Goal: Transaction & Acquisition: Download file/media

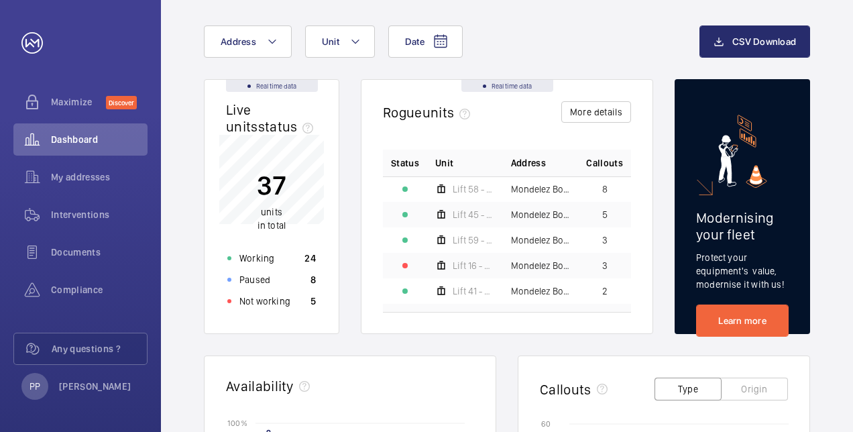
scroll to position [63, 0]
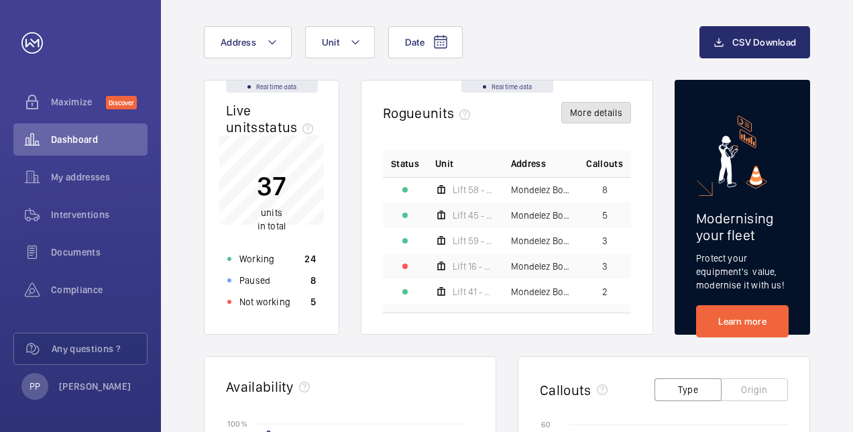
click at [601, 114] on button "More details" at bounding box center [596, 112] width 70 height 21
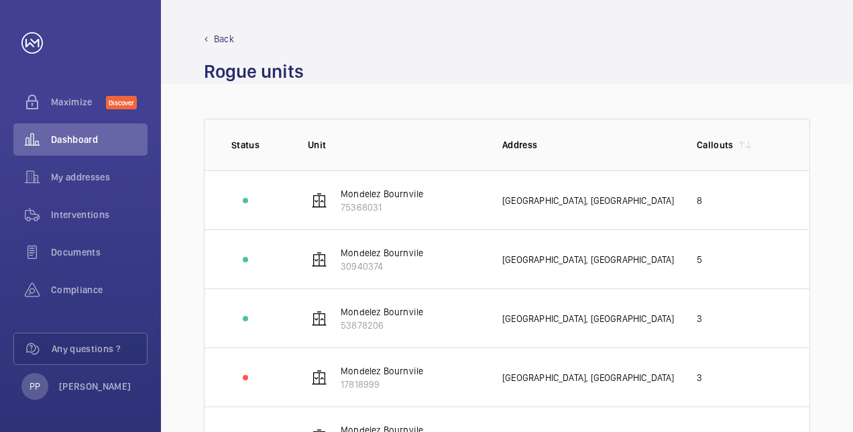
click at [221, 40] on p "Back" at bounding box center [224, 38] width 20 height 13
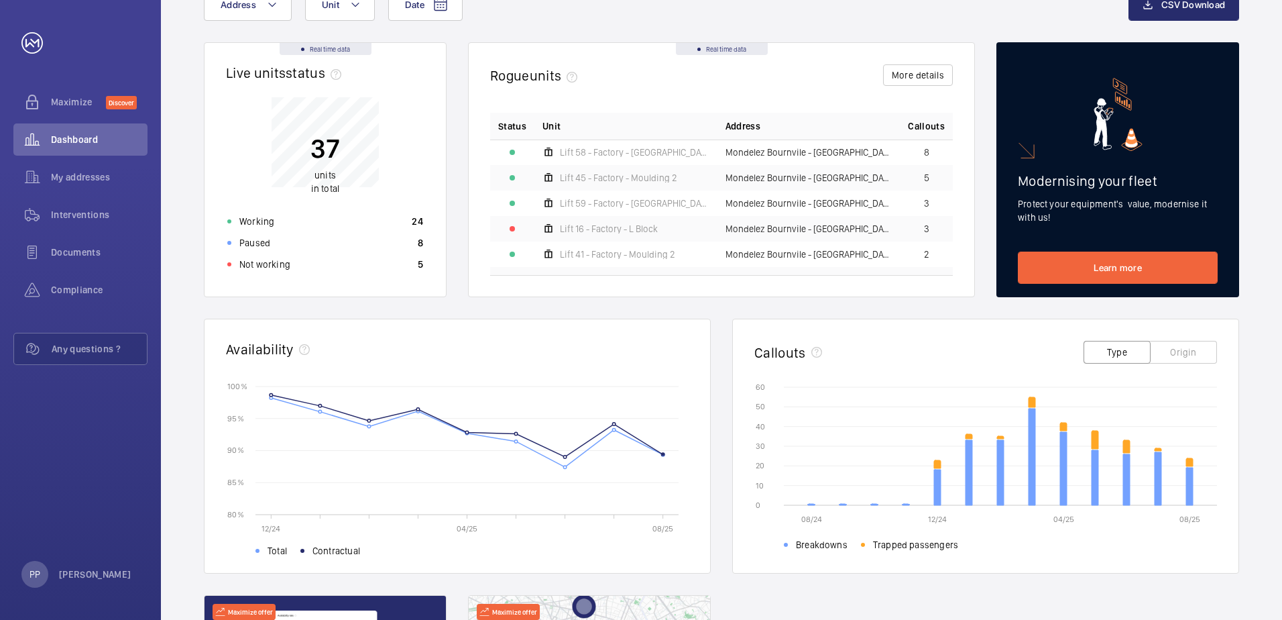
scroll to position [83, 0]
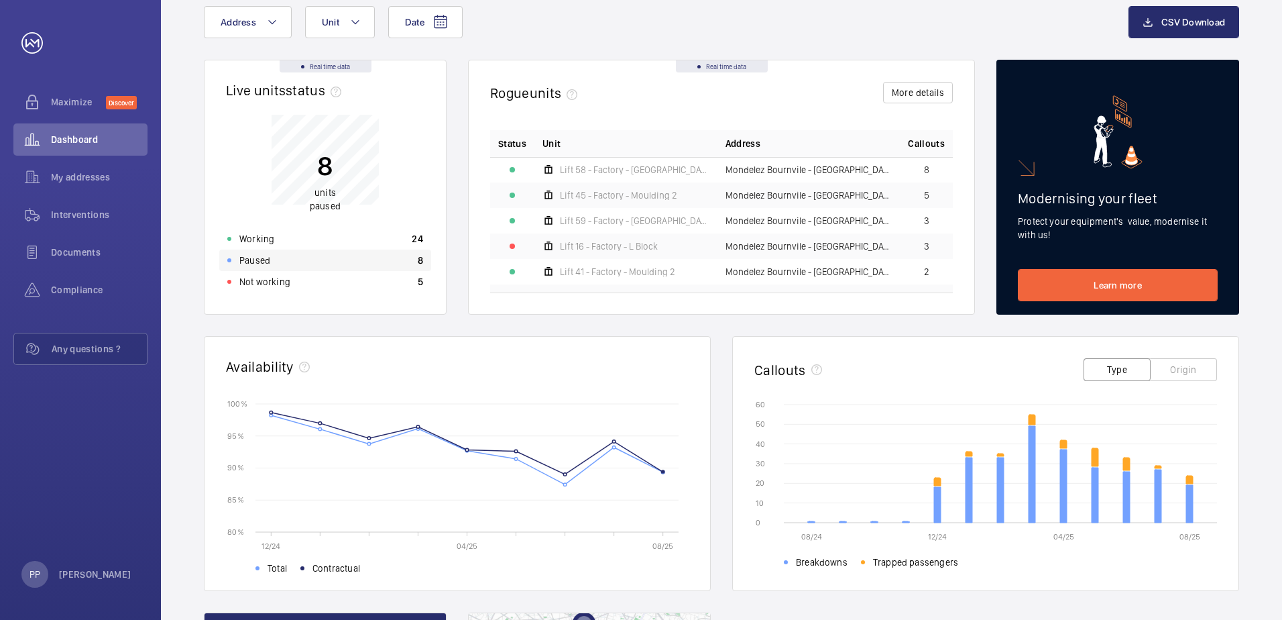
click at [254, 258] on p "Paused" at bounding box center [254, 260] width 31 height 13
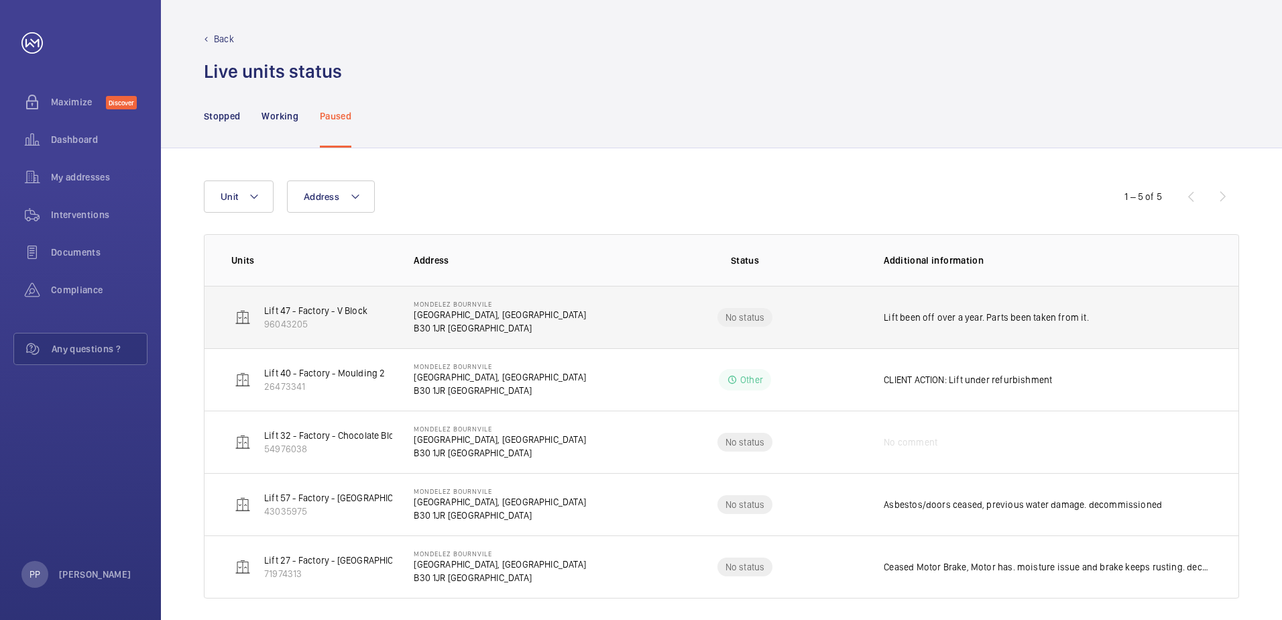
scroll to position [11, 0]
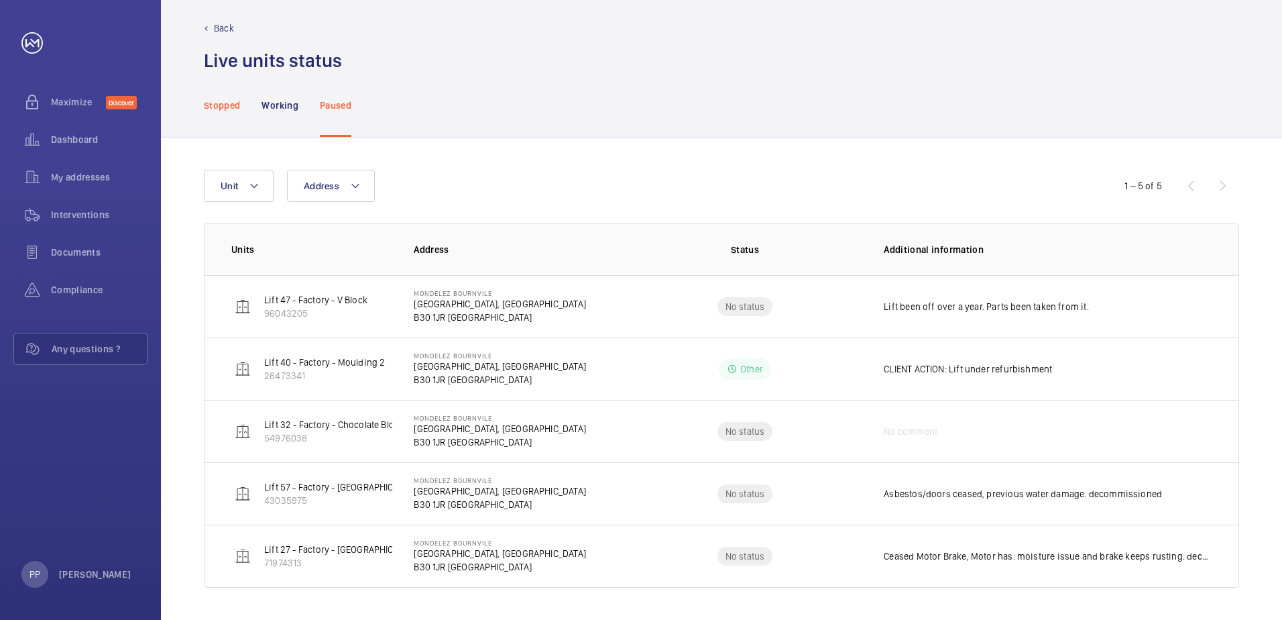
click at [236, 107] on p "Stopped" at bounding box center [222, 105] width 36 height 13
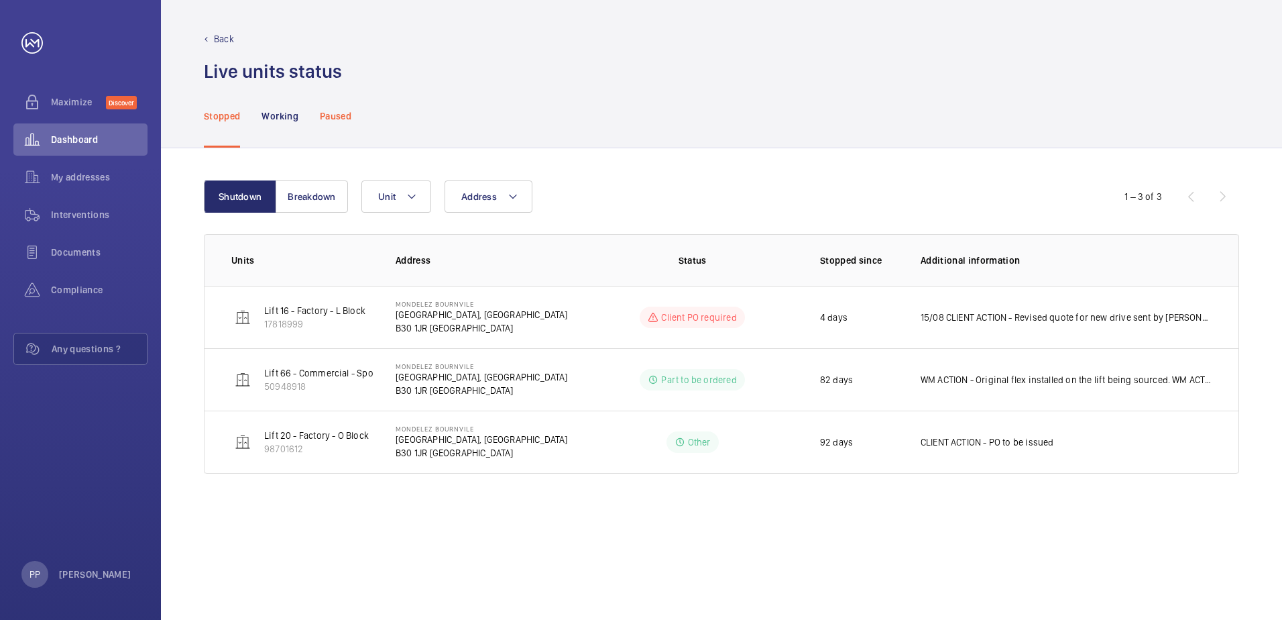
click at [341, 123] on div "Paused" at bounding box center [336, 116] width 32 height 64
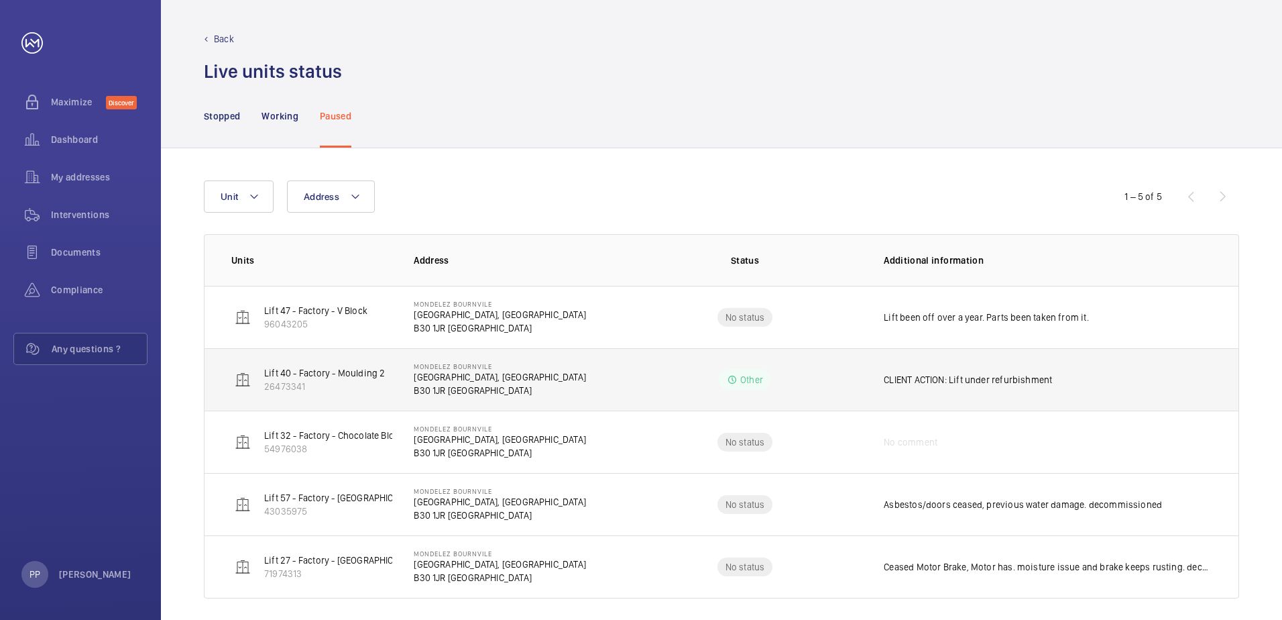
scroll to position [11, 0]
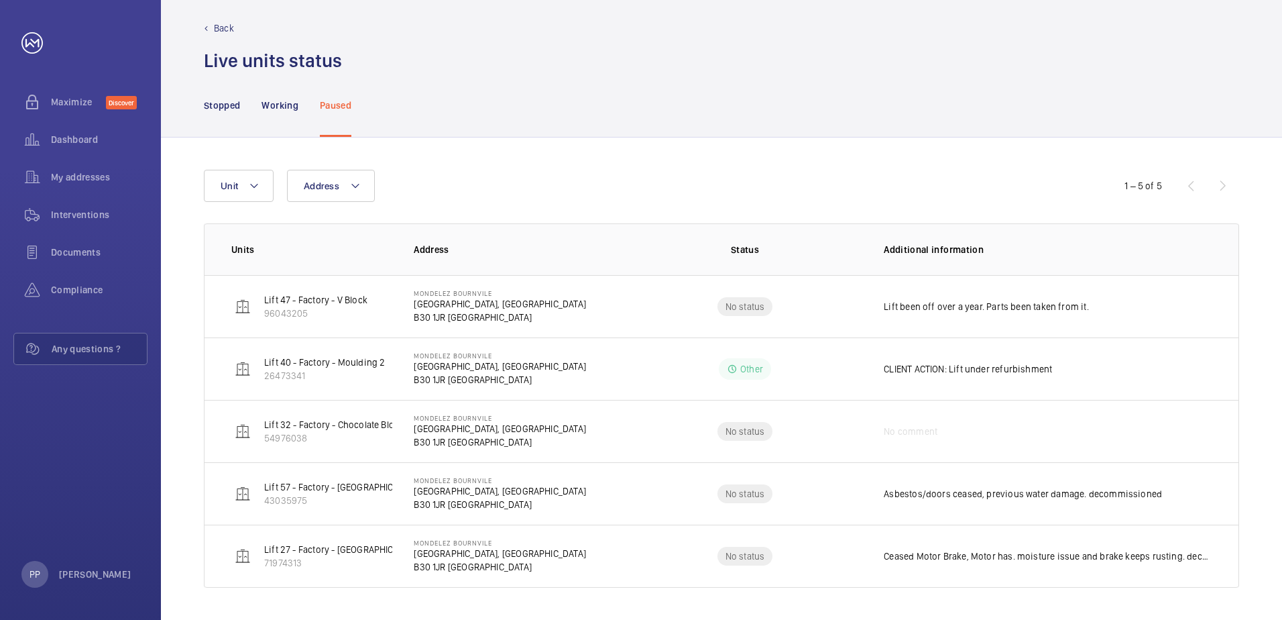
click at [221, 32] on p "Back" at bounding box center [224, 27] width 20 height 13
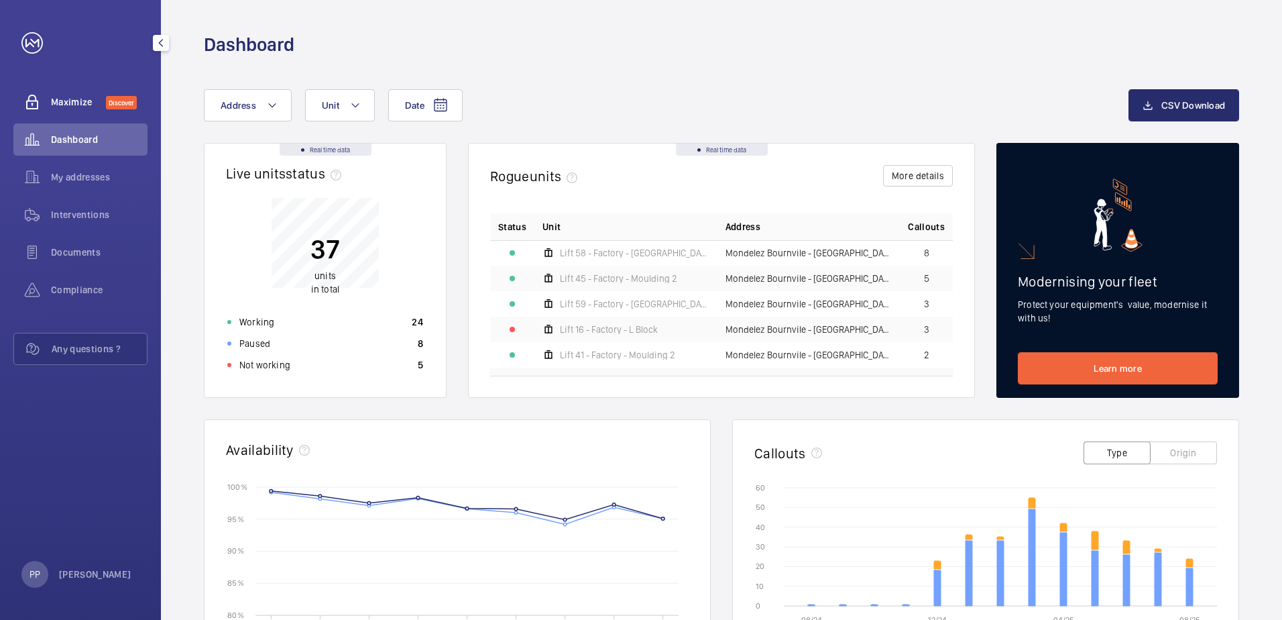
click at [78, 101] on span "Maximize" at bounding box center [78, 101] width 55 height 13
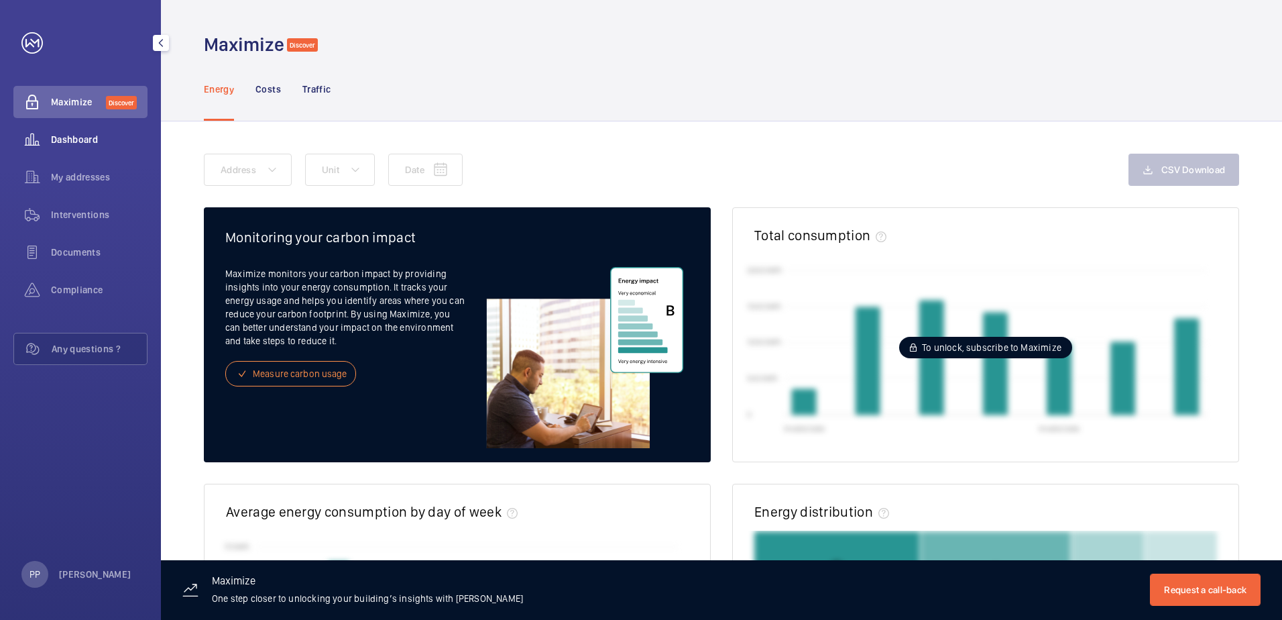
click at [78, 143] on span "Dashboard" at bounding box center [99, 139] width 97 height 13
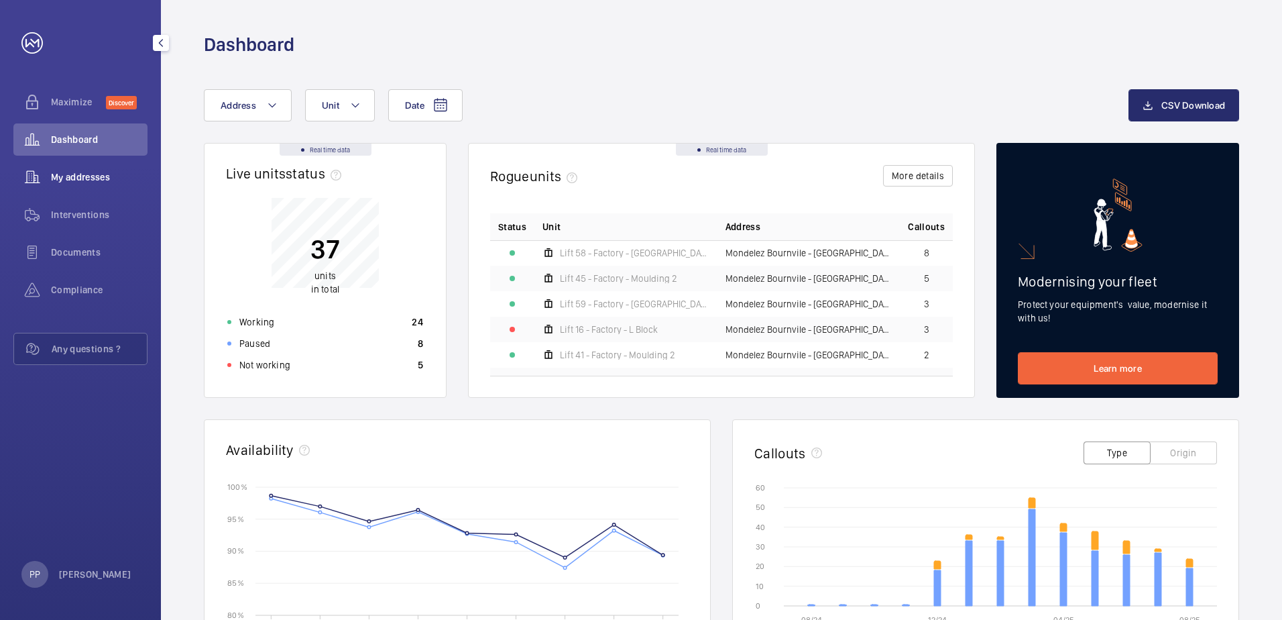
click at [71, 181] on span "My addresses" at bounding box center [99, 176] width 97 height 13
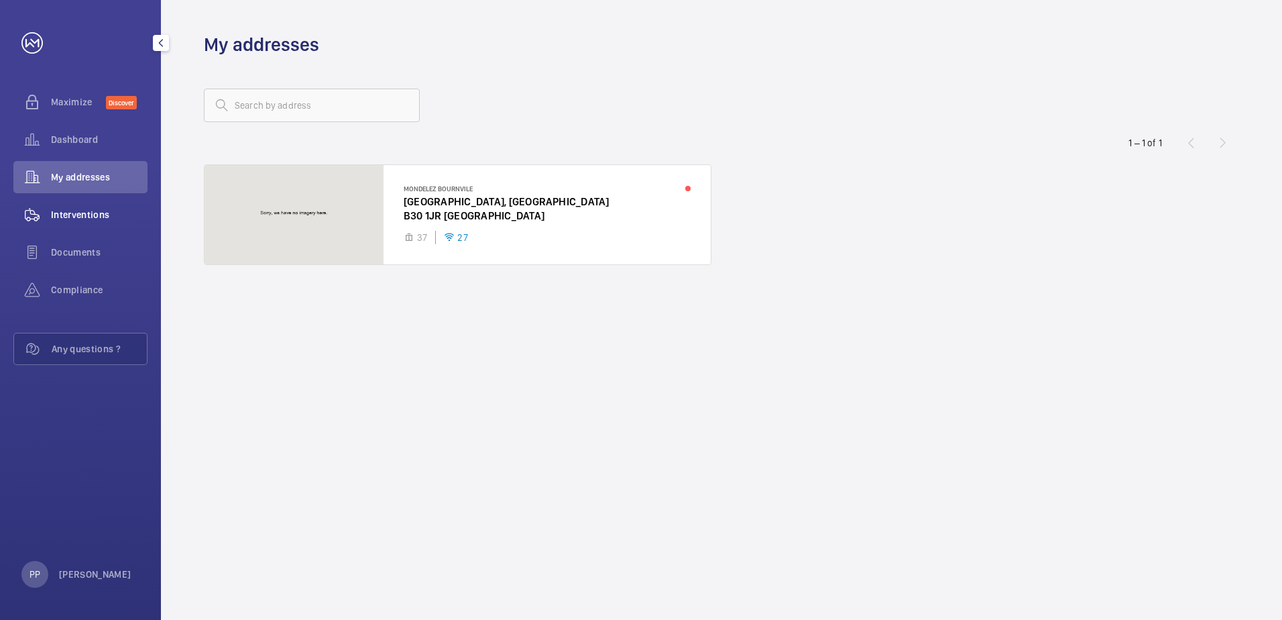
click at [63, 214] on span "Interventions" at bounding box center [99, 214] width 97 height 13
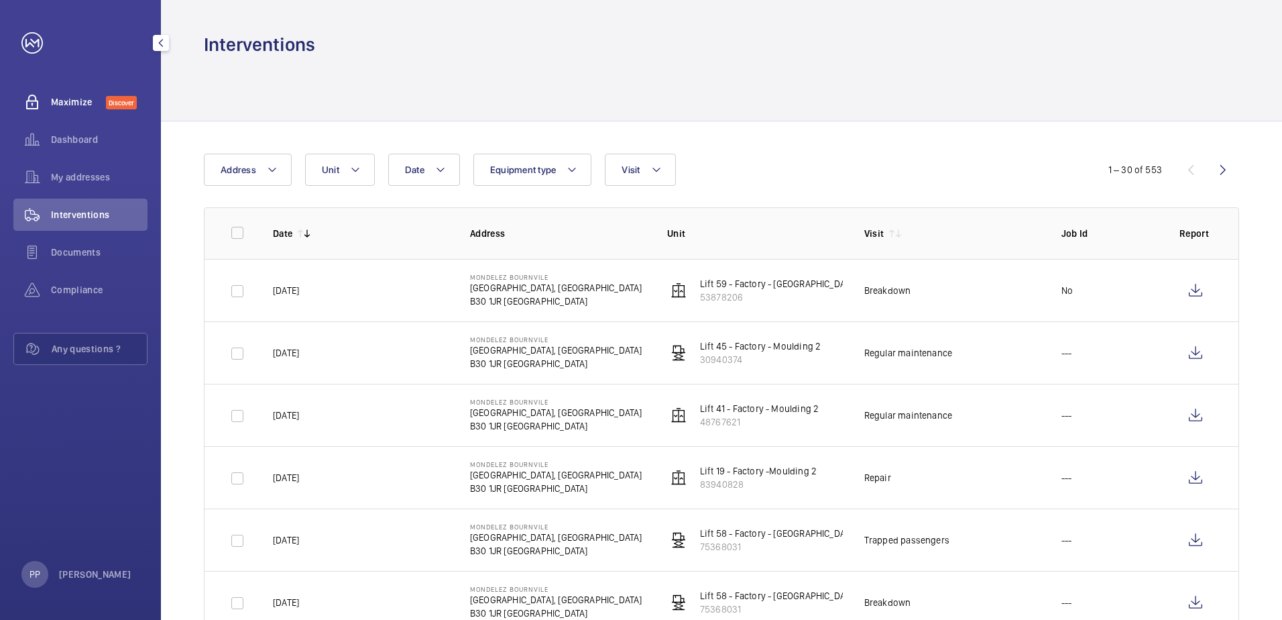
click at [83, 100] on span "Maximize" at bounding box center [78, 101] width 55 height 13
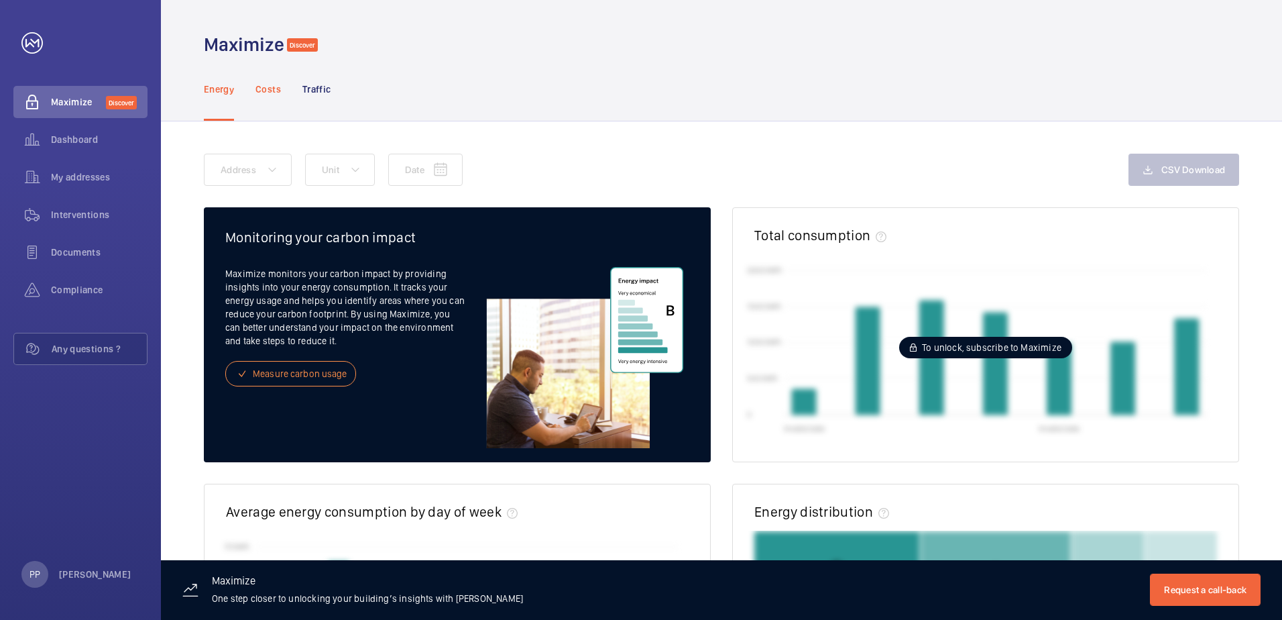
click at [268, 95] on p "Costs" at bounding box center [268, 88] width 25 height 13
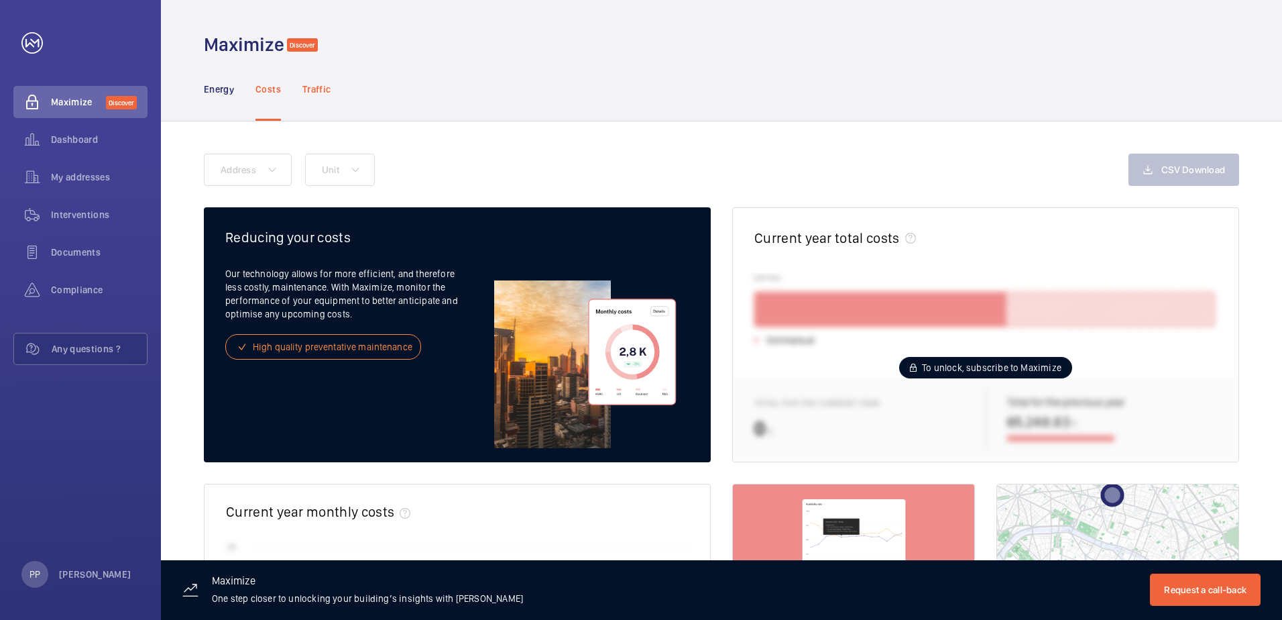
click at [323, 103] on div "Traffic" at bounding box center [316, 89] width 28 height 64
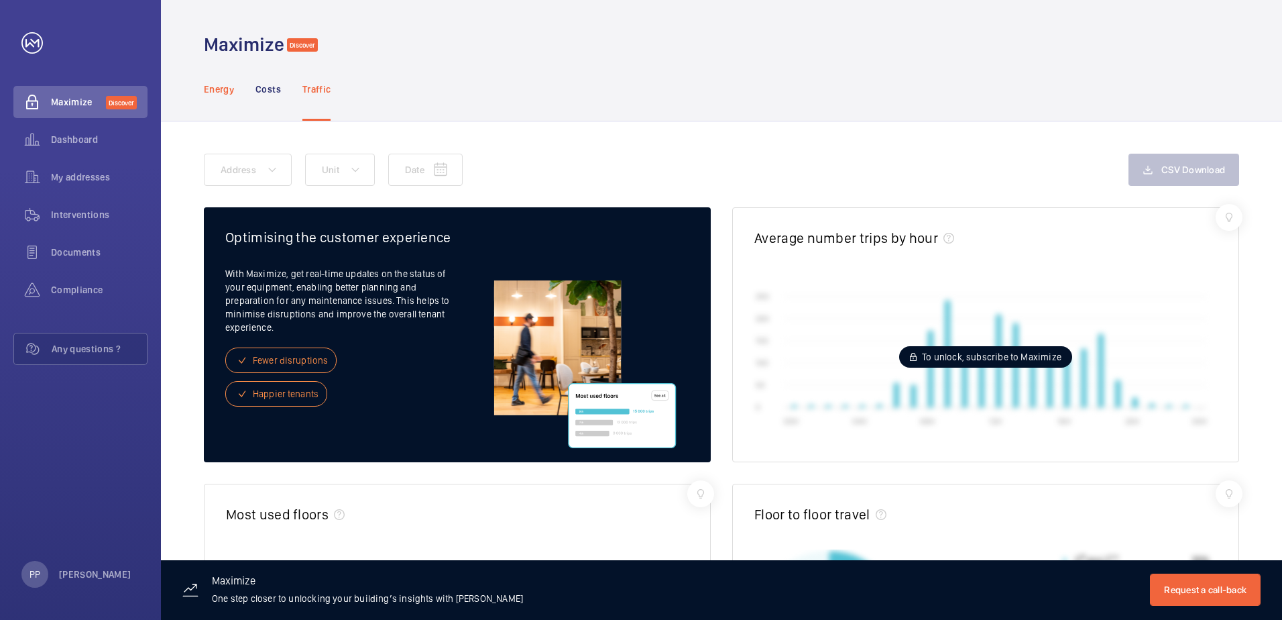
click at [229, 91] on p "Energy" at bounding box center [219, 88] width 30 height 13
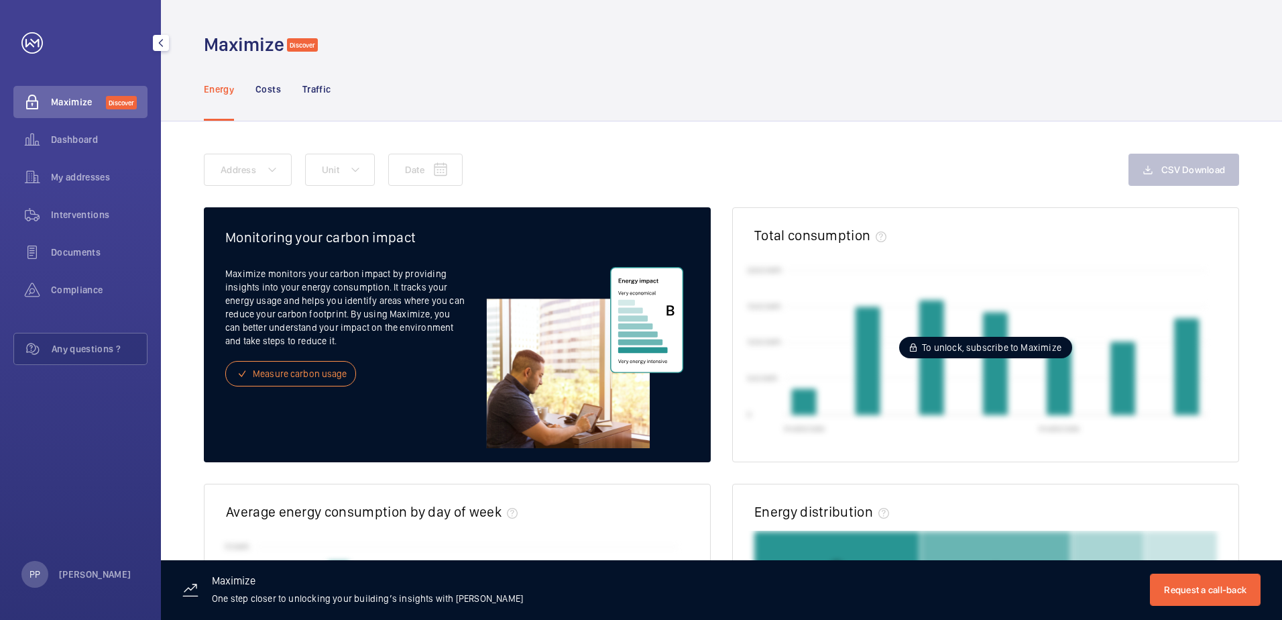
click at [77, 99] on span "Maximize" at bounding box center [78, 101] width 55 height 13
click at [67, 150] on div "Dashboard" at bounding box center [80, 139] width 134 height 32
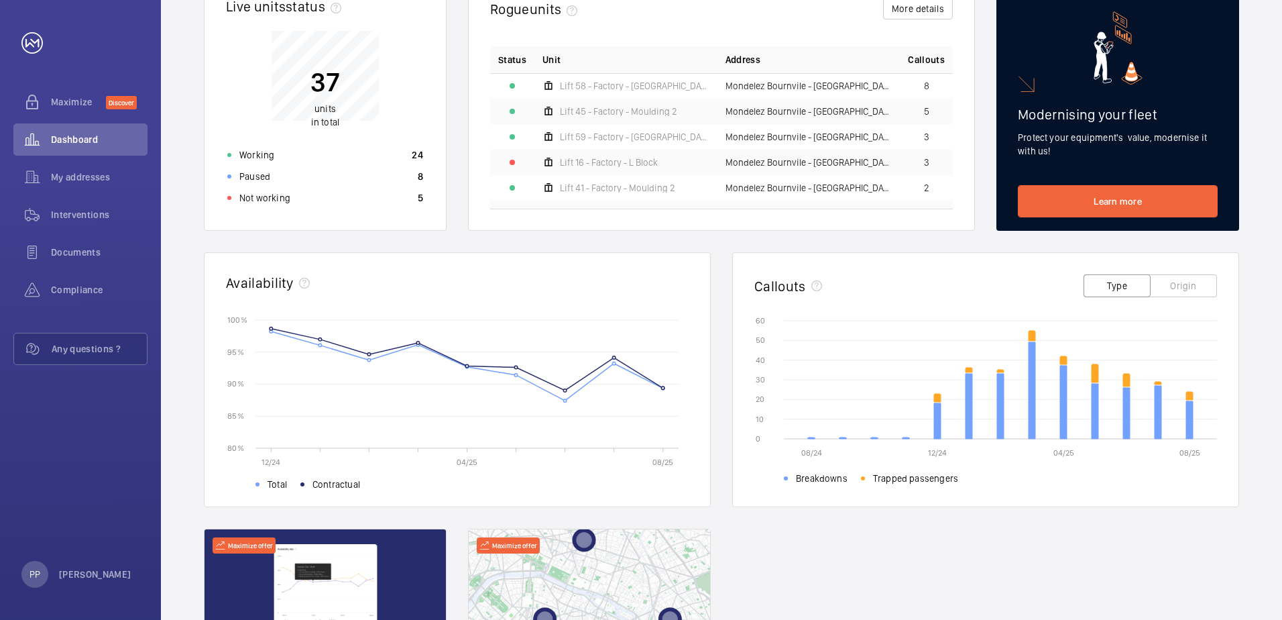
scroll to position [168, 0]
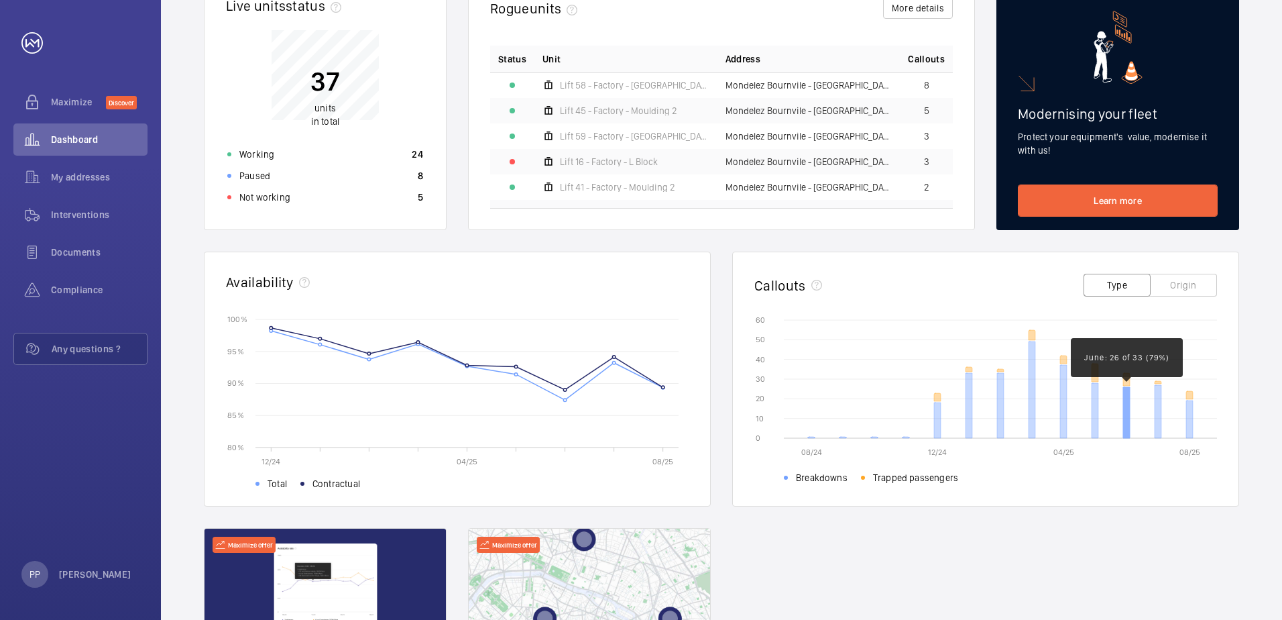
click at [852, 408] on icon at bounding box center [1126, 412] width 7 height 51
click at [852, 418] on icon at bounding box center [1158, 411] width 7 height 53
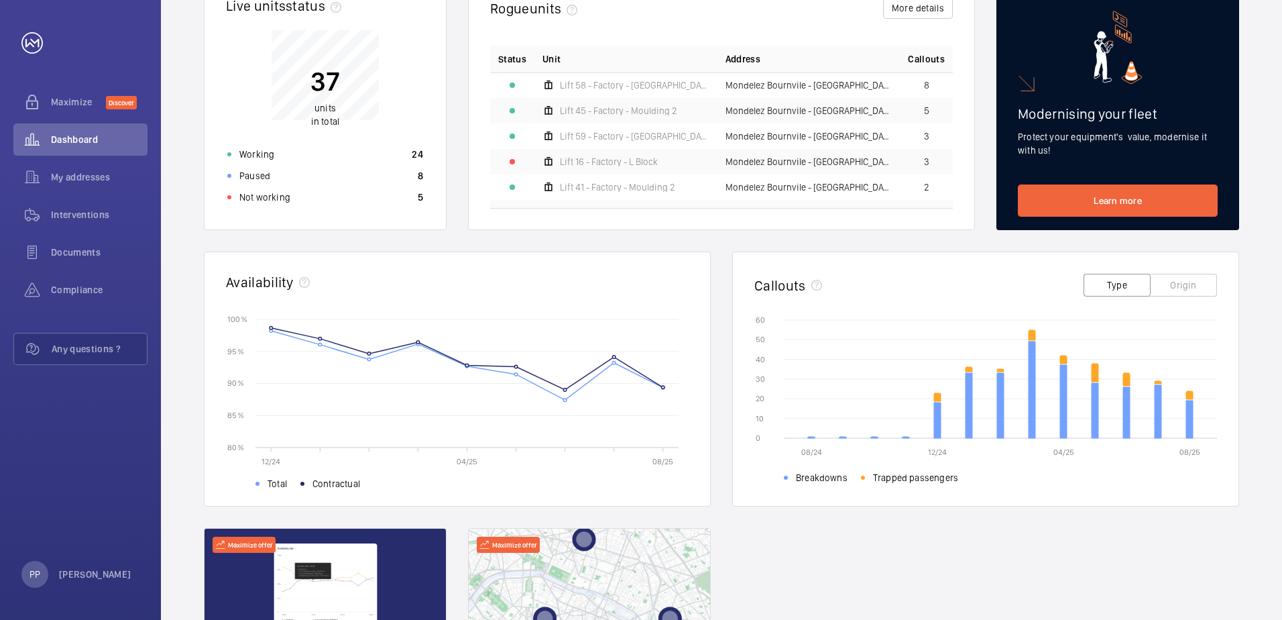
click at [852, 291] on button "Type" at bounding box center [1117, 285] width 67 height 23
click at [852, 282] on button "Type" at bounding box center [1117, 285] width 67 height 23
click at [852, 294] on button "Origin" at bounding box center [1183, 285] width 67 height 23
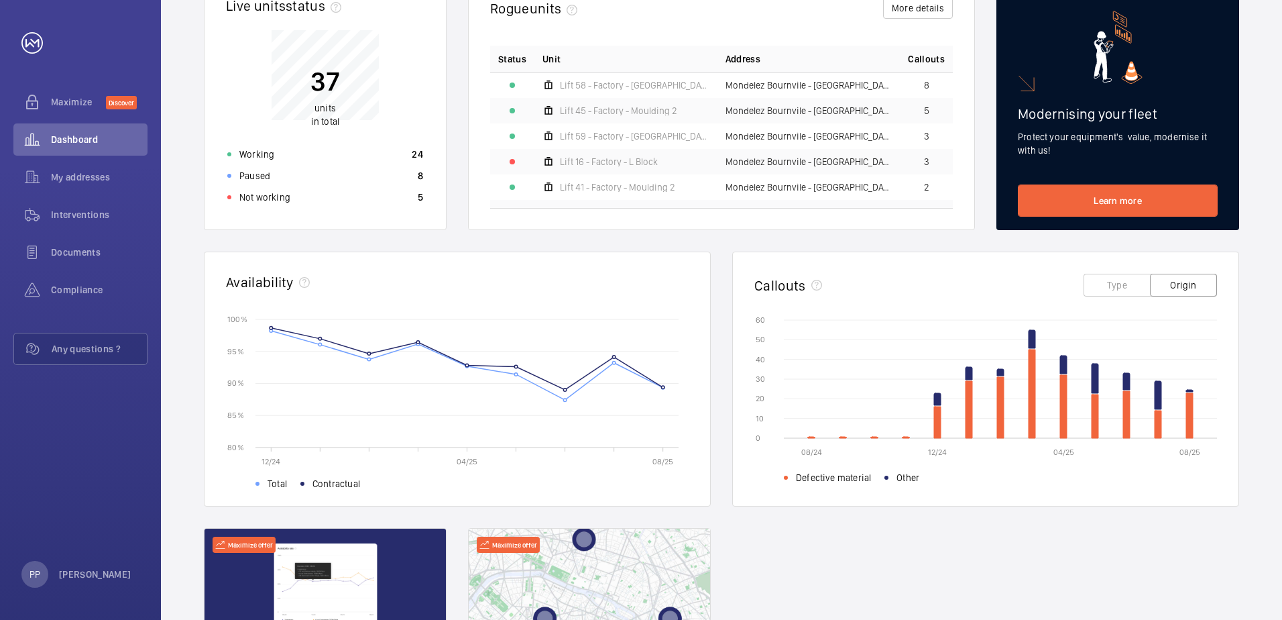
click at [852, 277] on button "Type" at bounding box center [1117, 285] width 67 height 23
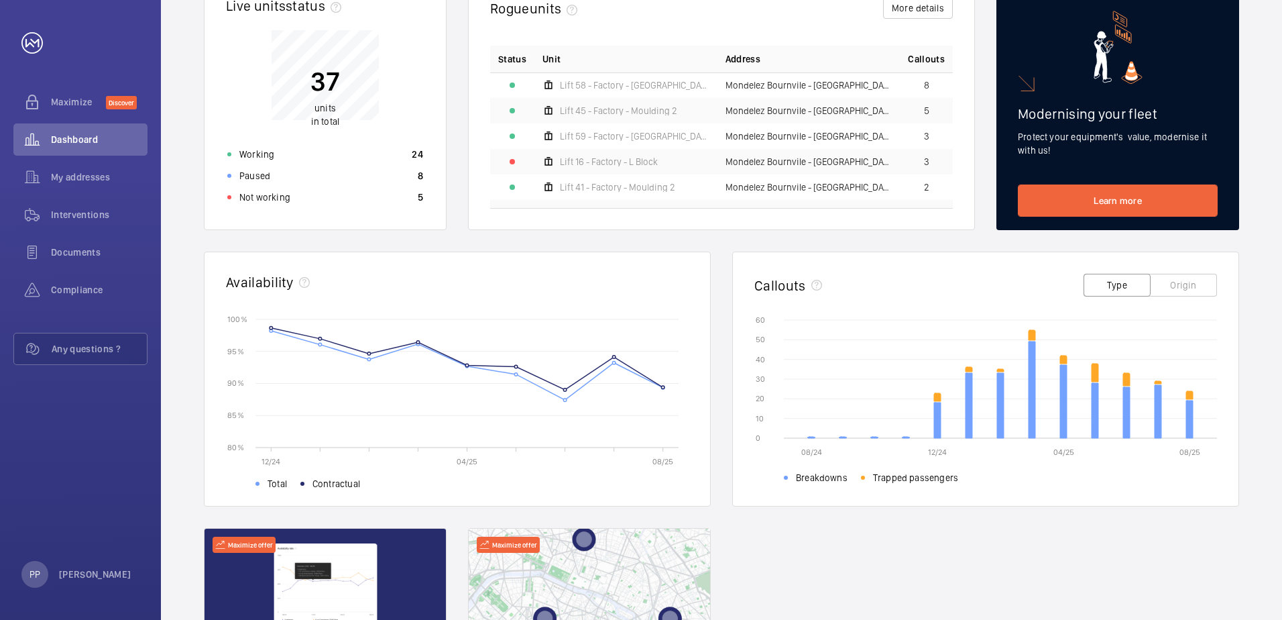
click at [852, 294] on button "Origin" at bounding box center [1183, 285] width 67 height 23
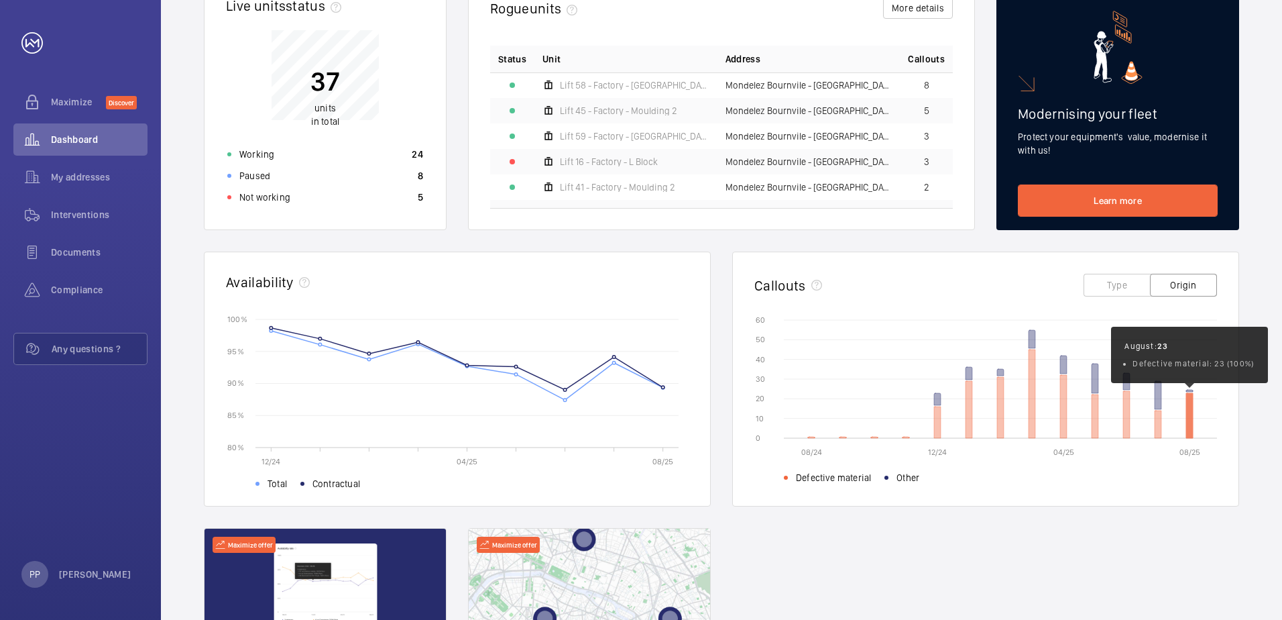
click at [852, 420] on icon at bounding box center [1190, 415] width 7 height 45
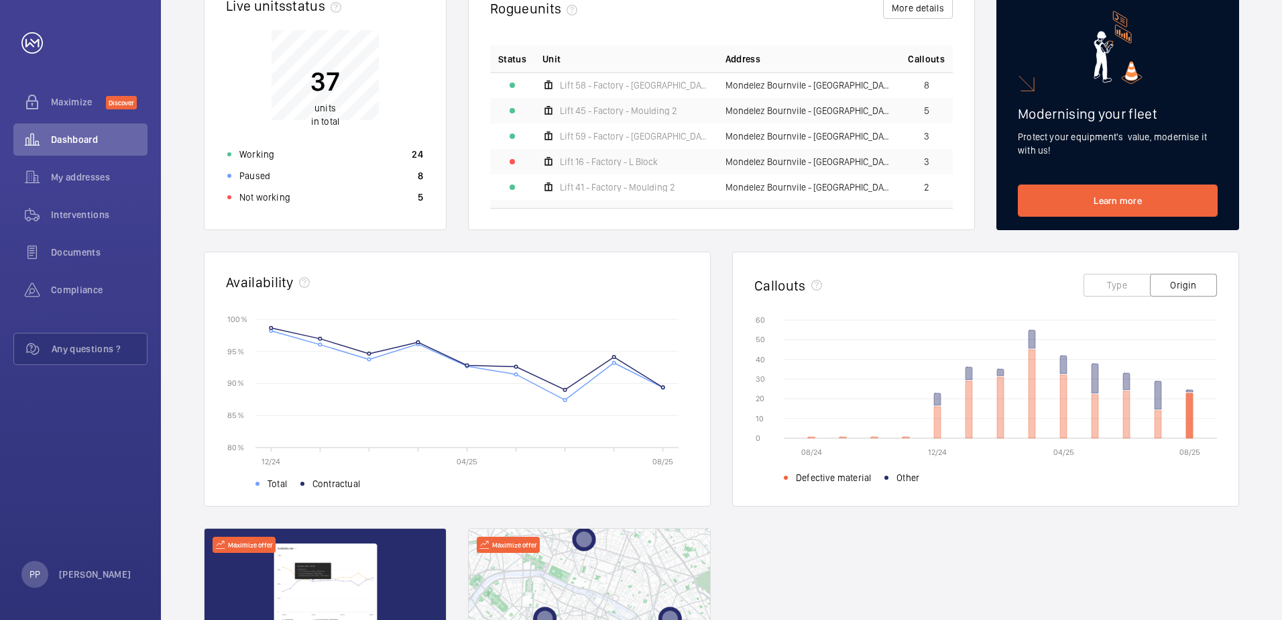
click at [852, 420] on icon at bounding box center [1190, 415] width 7 height 45
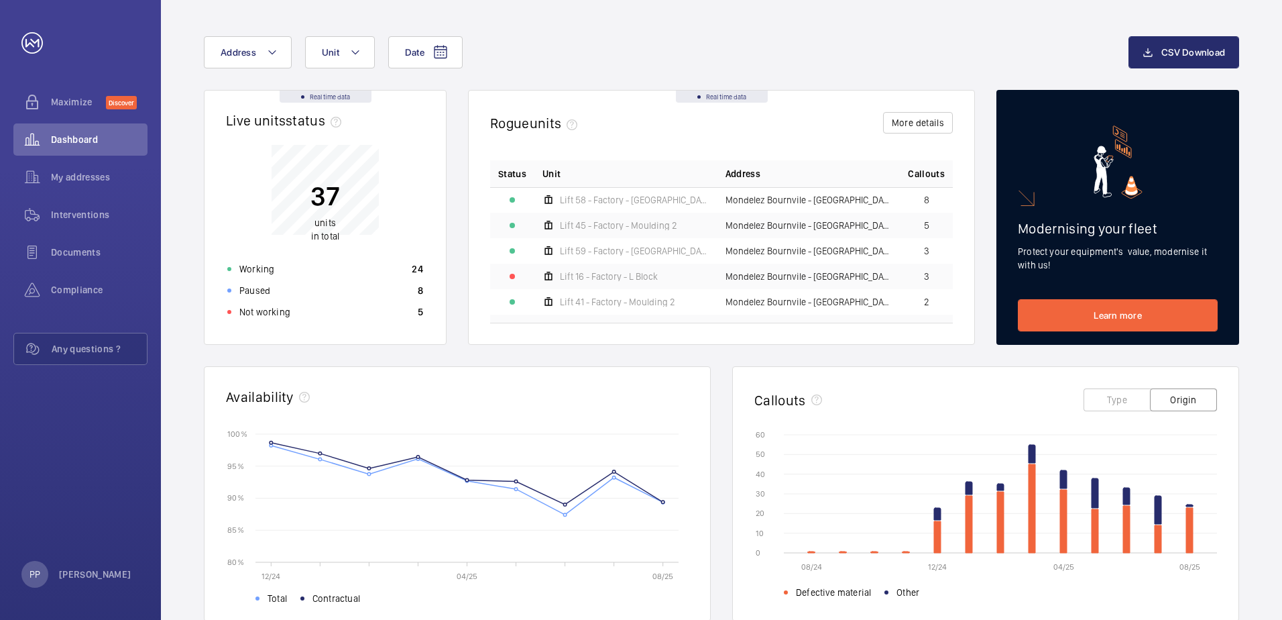
scroll to position [51, 0]
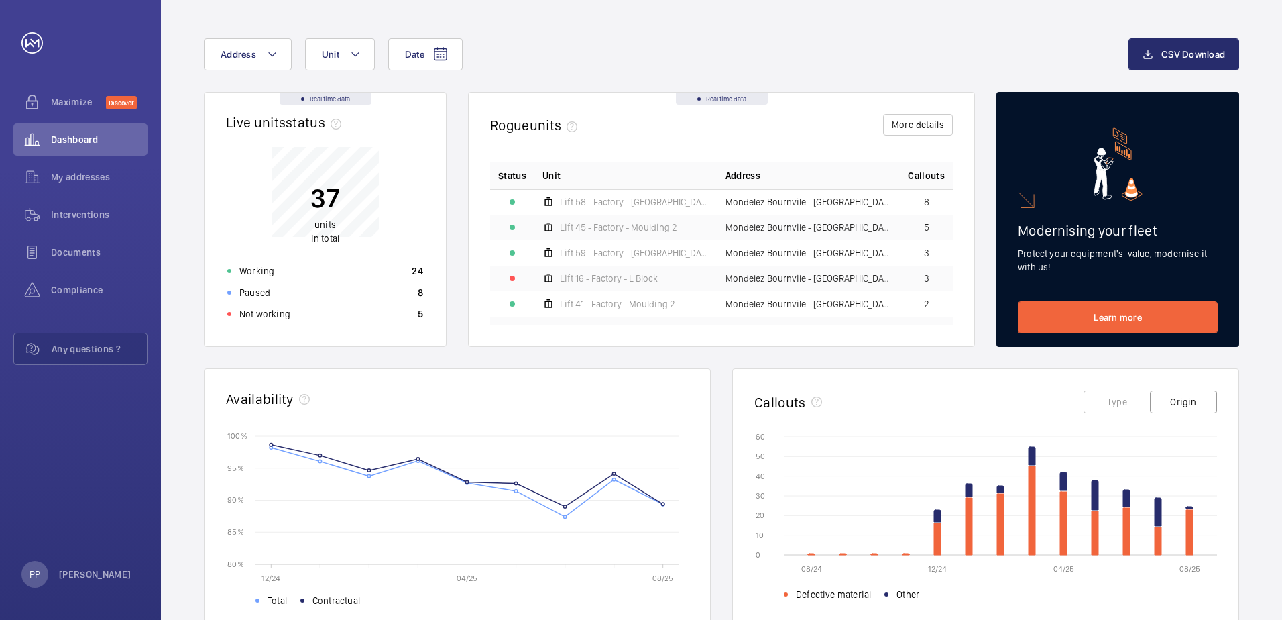
click at [852, 408] on button "Type" at bounding box center [1117, 401] width 67 height 23
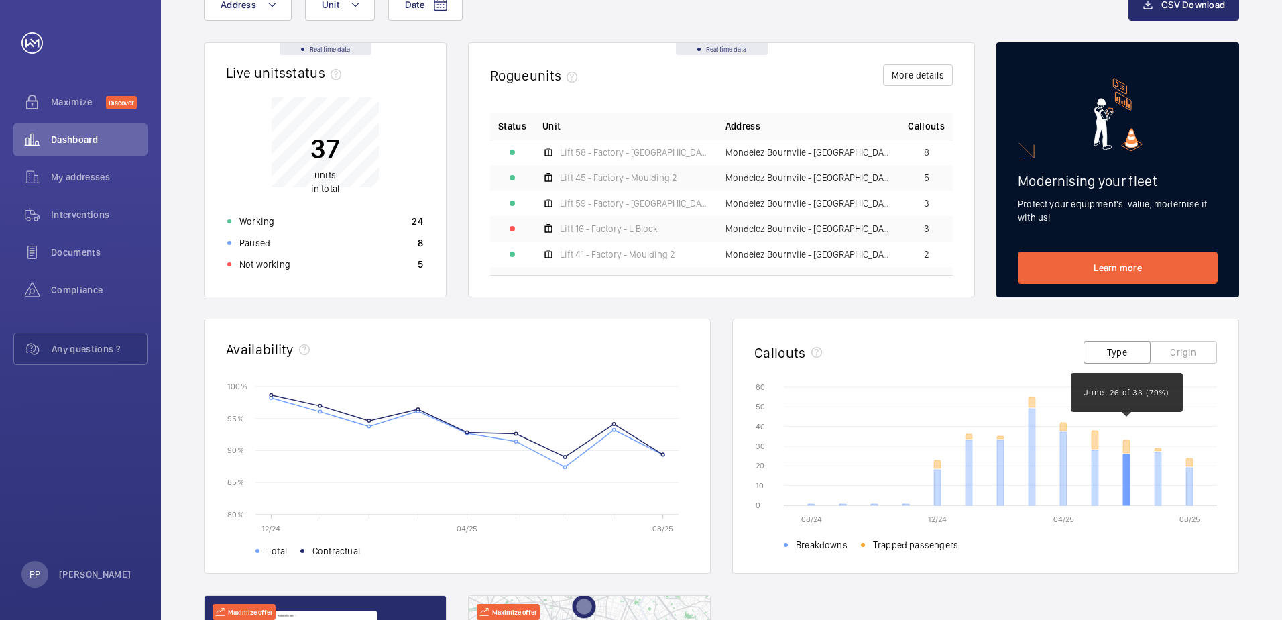
scroll to position [100, 0]
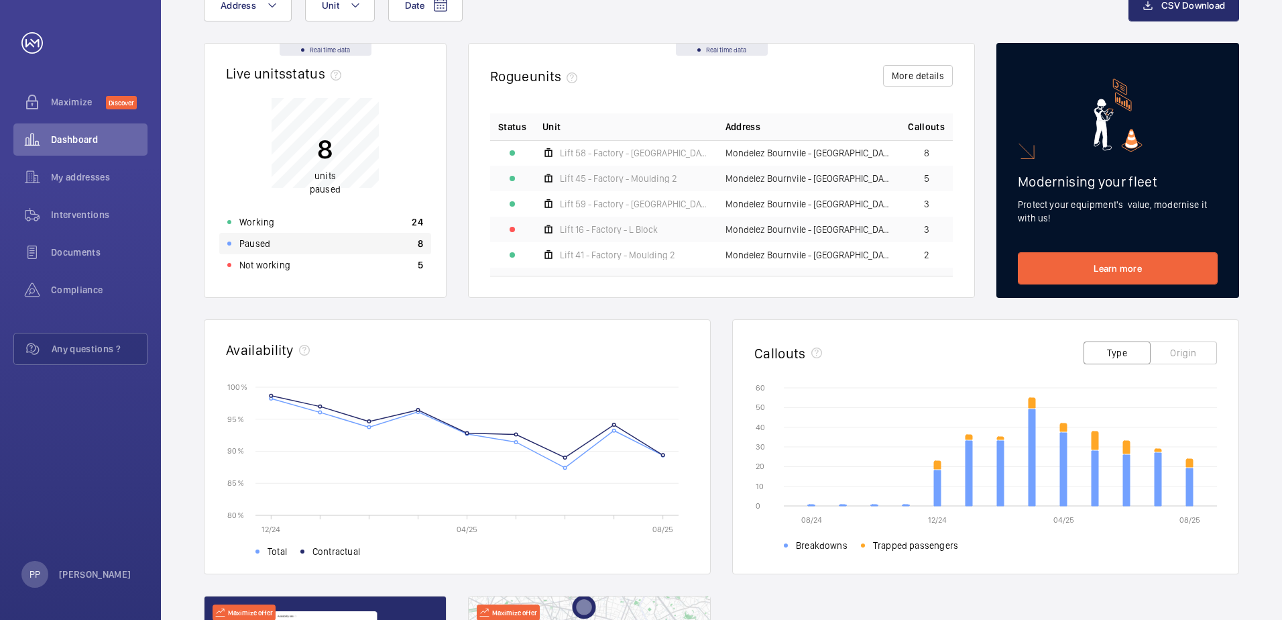
click at [419, 241] on p "8" at bounding box center [420, 243] width 5 height 13
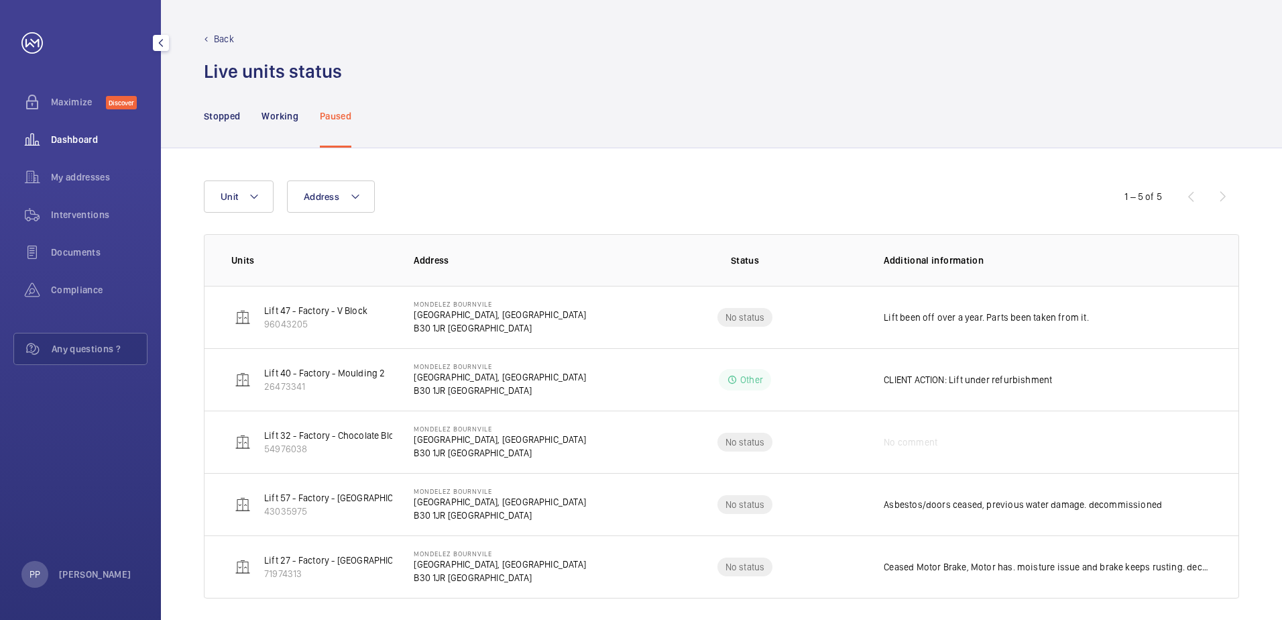
click at [70, 137] on span "Dashboard" at bounding box center [99, 139] width 97 height 13
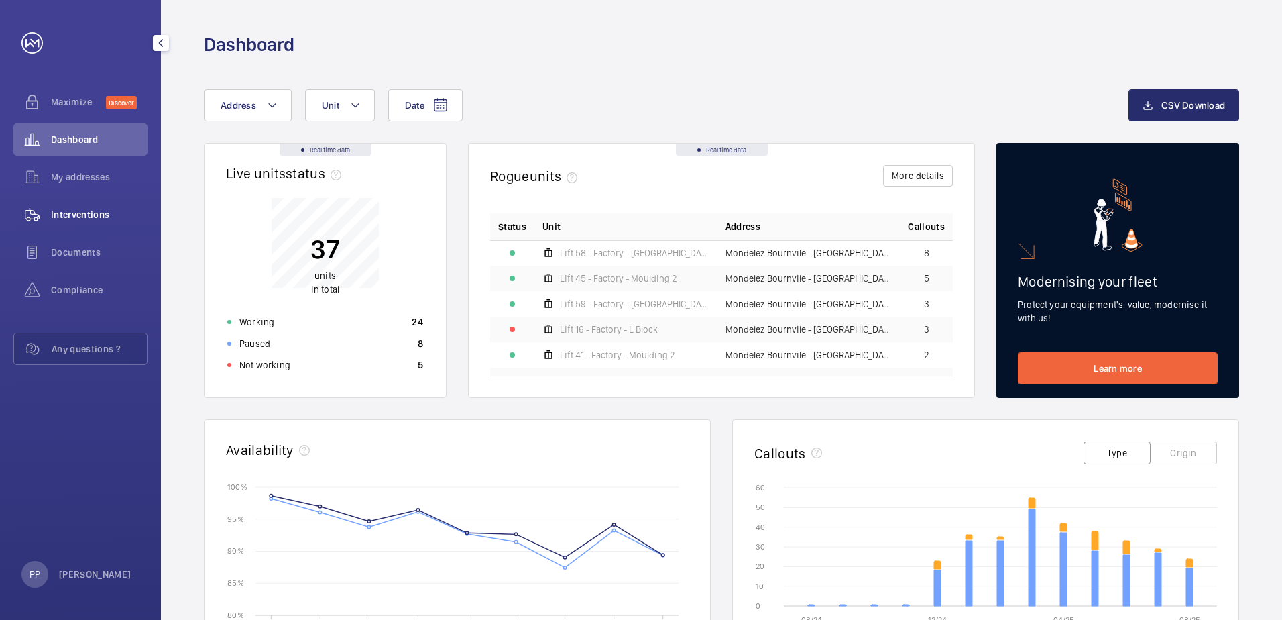
click at [76, 218] on span "Interventions" at bounding box center [99, 214] width 97 height 13
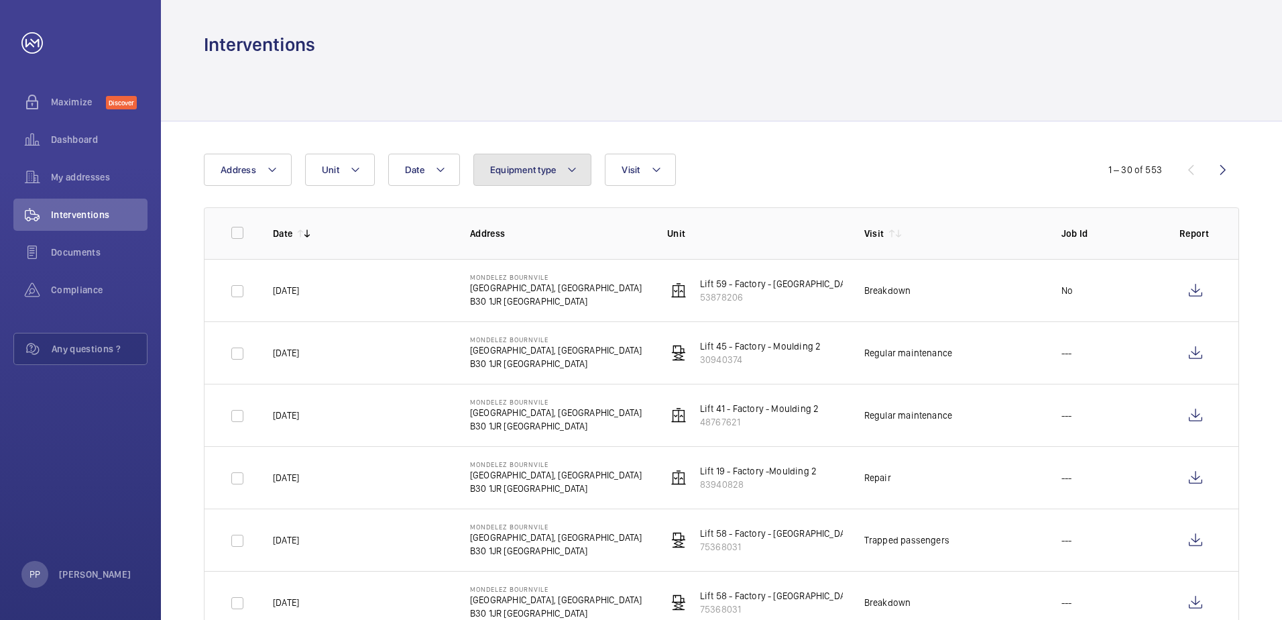
click at [574, 176] on mat-icon at bounding box center [572, 170] width 11 height 16
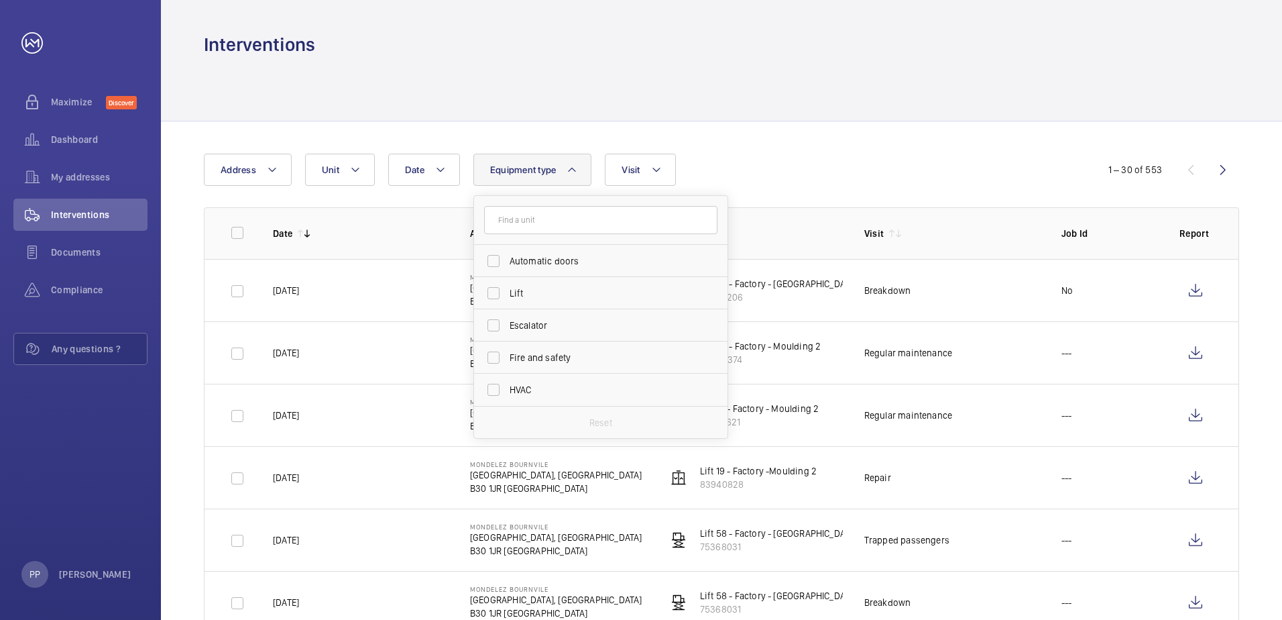
click at [574, 176] on mat-icon at bounding box center [572, 170] width 11 height 16
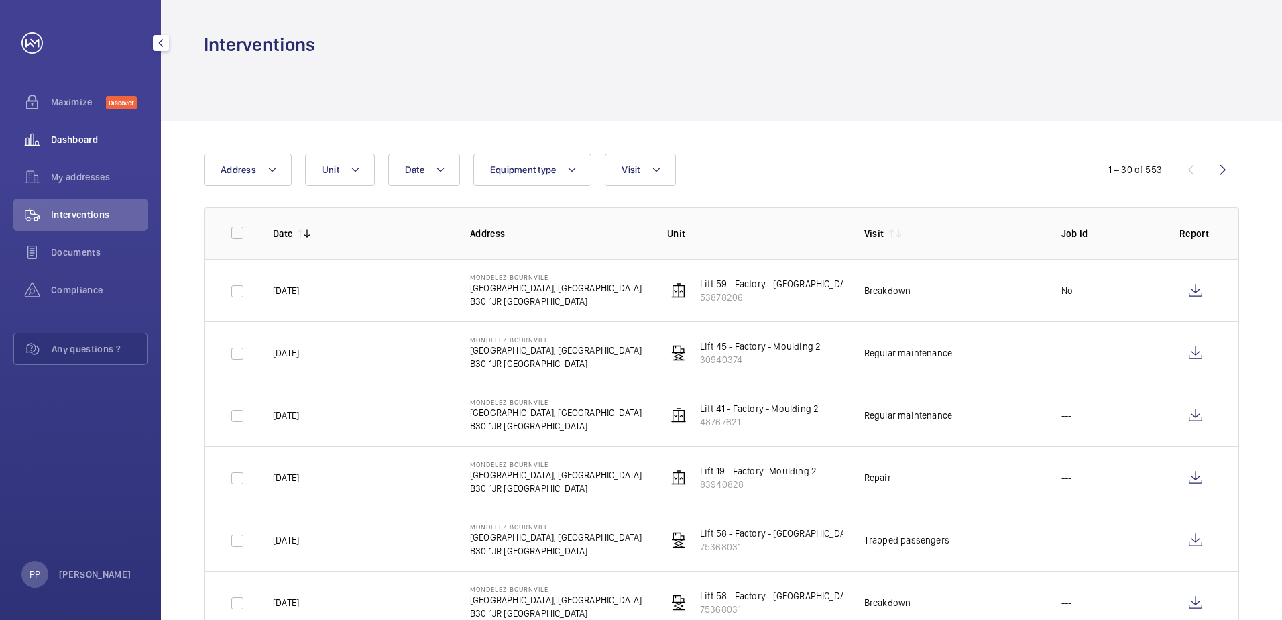
click at [94, 132] on div "Dashboard" at bounding box center [80, 139] width 134 height 32
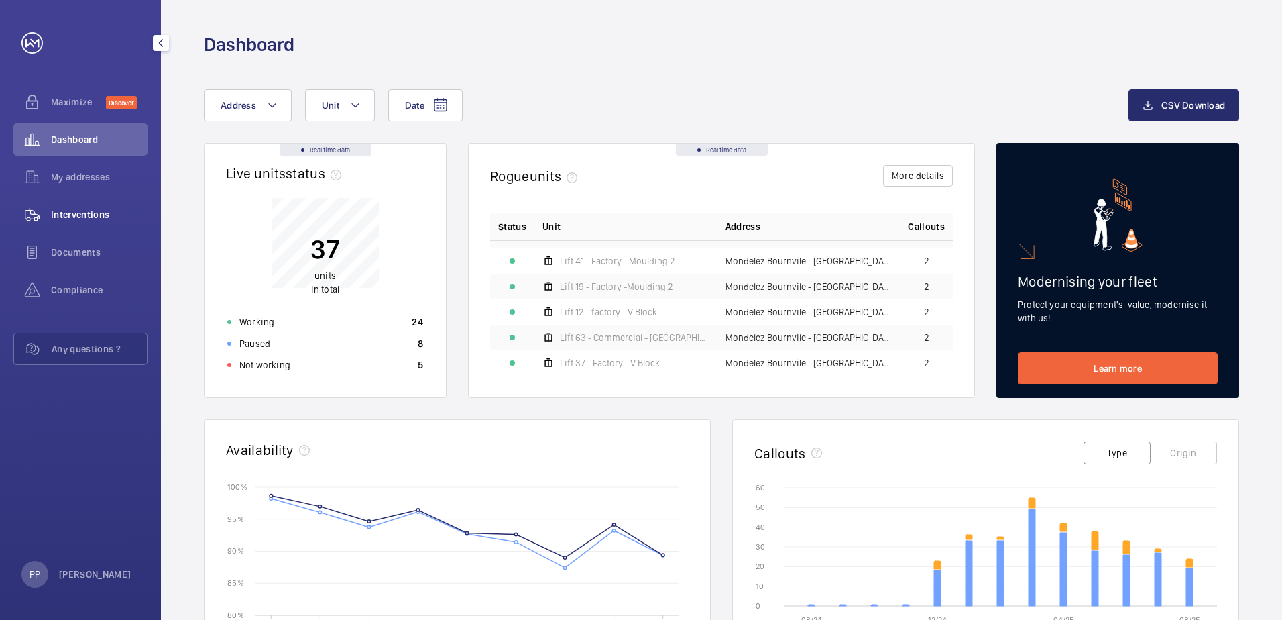
click at [104, 213] on span "Interventions" at bounding box center [99, 214] width 97 height 13
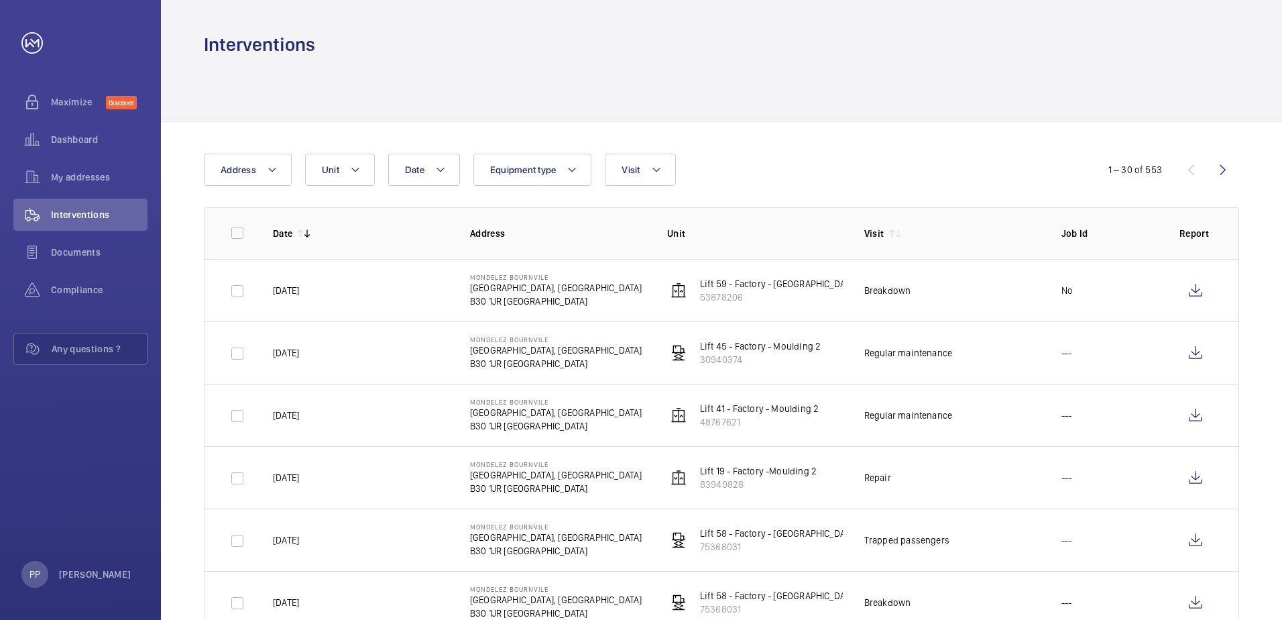
click at [723, 296] on p "53878206" at bounding box center [779, 296] width 158 height 13
click at [734, 299] on p "53878206" at bounding box center [779, 296] width 158 height 13
click at [660, 173] on mat-icon at bounding box center [656, 170] width 11 height 16
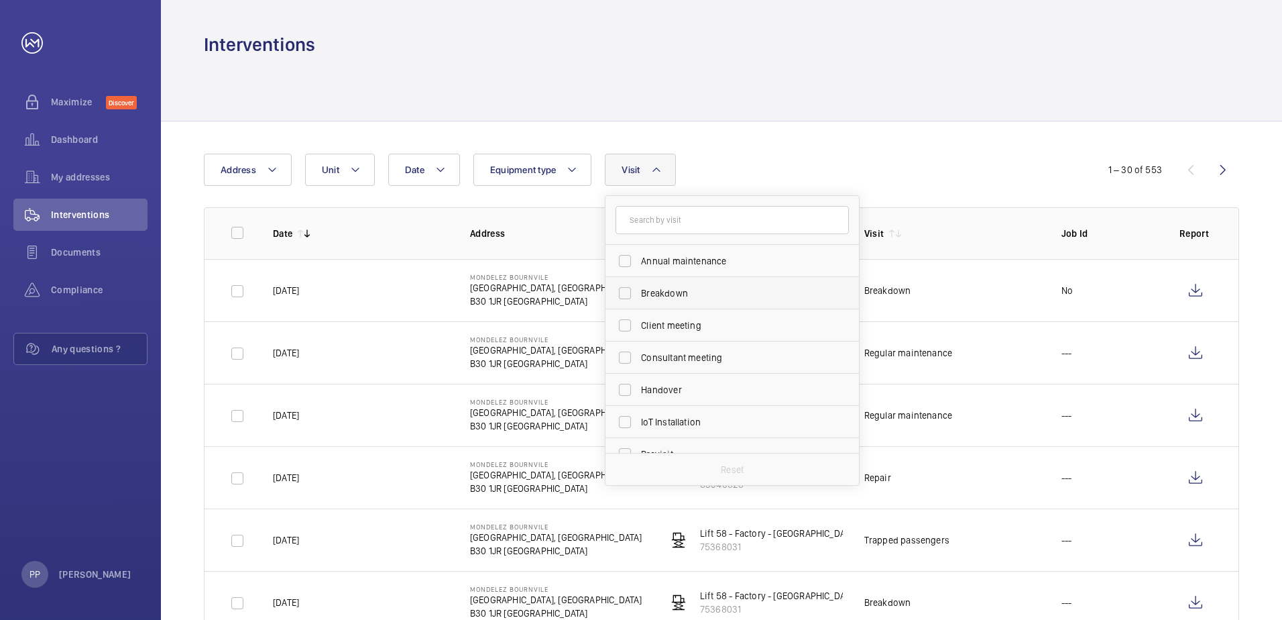
click at [628, 289] on label "Breakdown" at bounding box center [722, 293] width 233 height 32
click at [628, 289] on input "Breakdown" at bounding box center [625, 293] width 27 height 27
checkbox input "true"
click at [852, 160] on div "Date Address Unit Equipment type Visit 1 Annual maintenance Breakdown Client me…" at bounding box center [641, 170] width 875 height 32
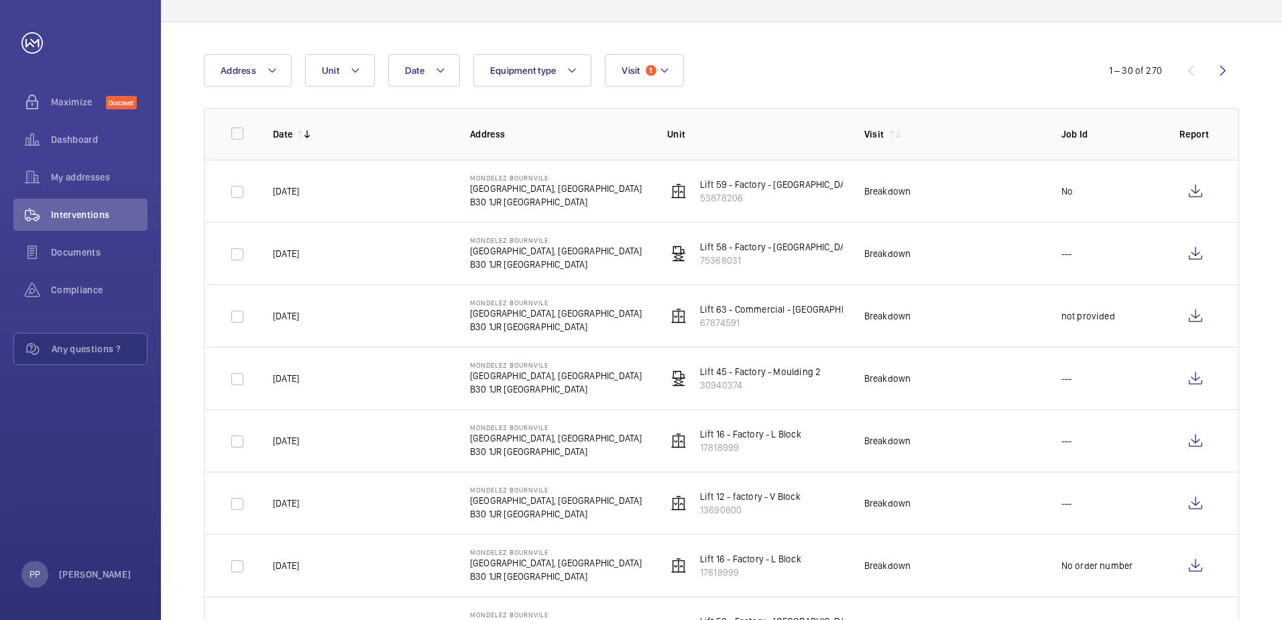
scroll to position [100, 0]
click at [852, 195] on wm-front-icon-button at bounding box center [1196, 190] width 32 height 32
